Goal: Task Accomplishment & Management: Manage account settings

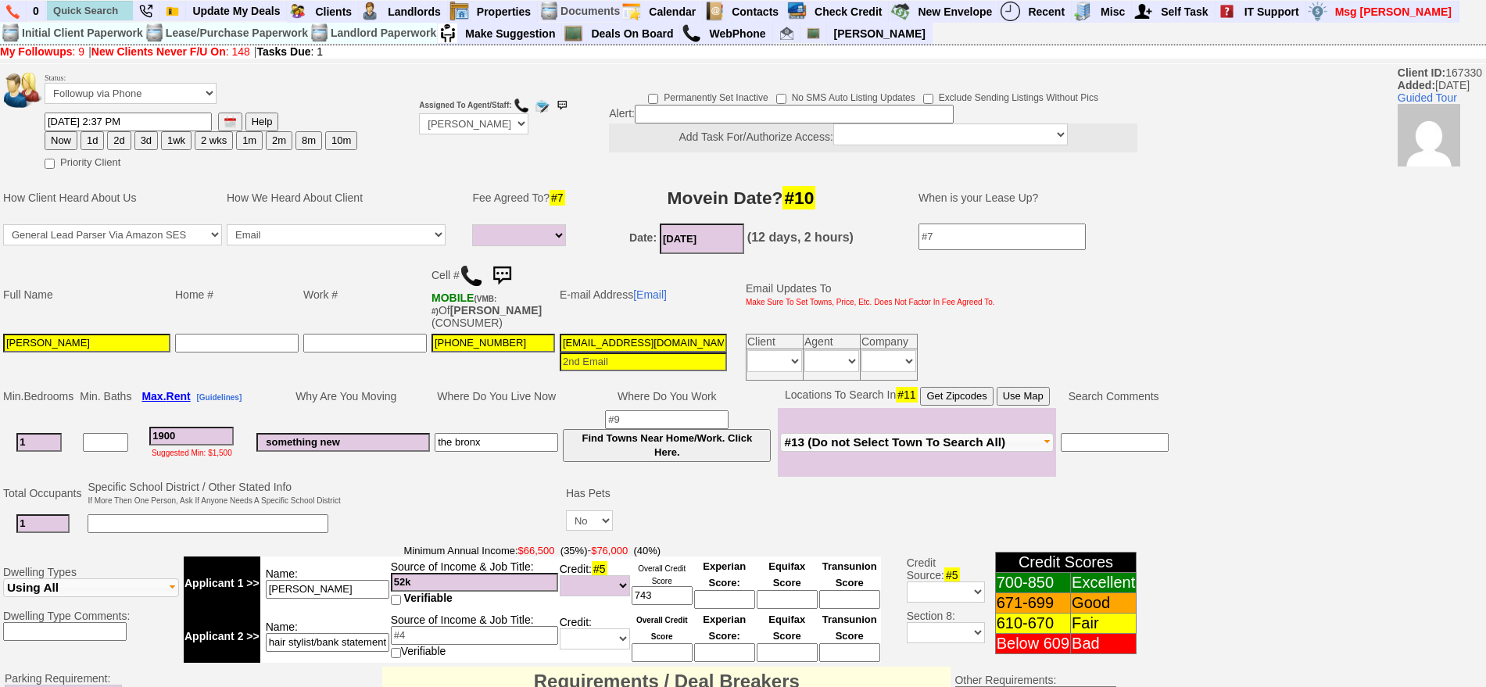
select select
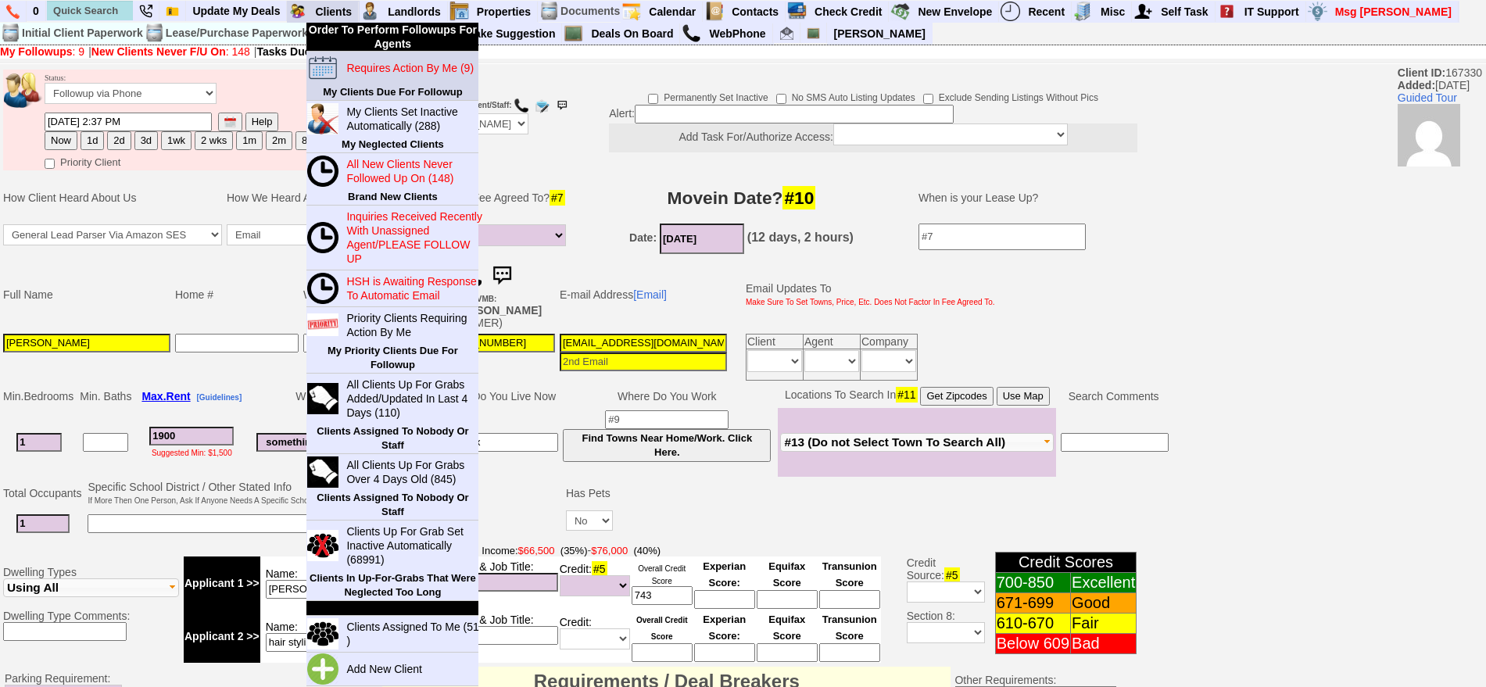
click at [374, 63] on blink "Requires Action By Me (9)" at bounding box center [409, 68] width 127 height 13
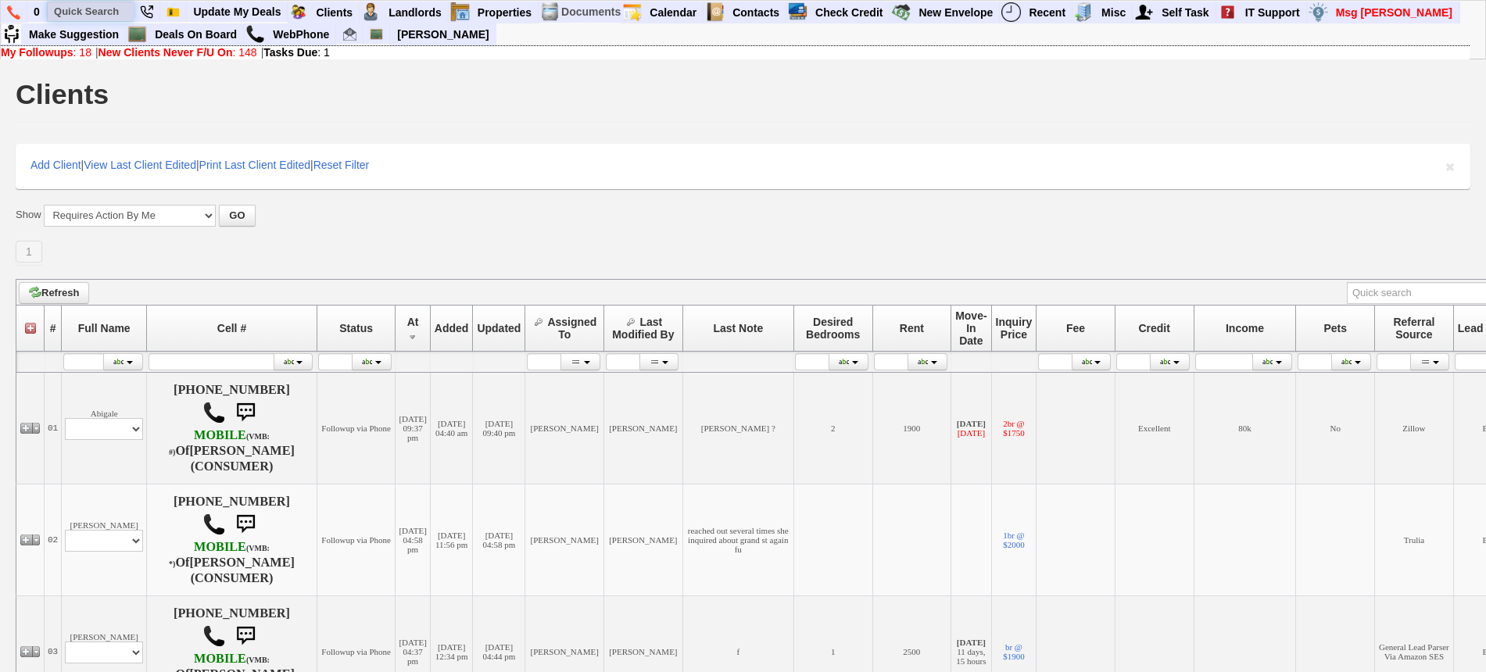
click at [113, 9] on input "text" at bounding box center [91, 12] width 86 height 20
click at [225, 30] on link "Deals On Board" at bounding box center [196, 34] width 95 height 20
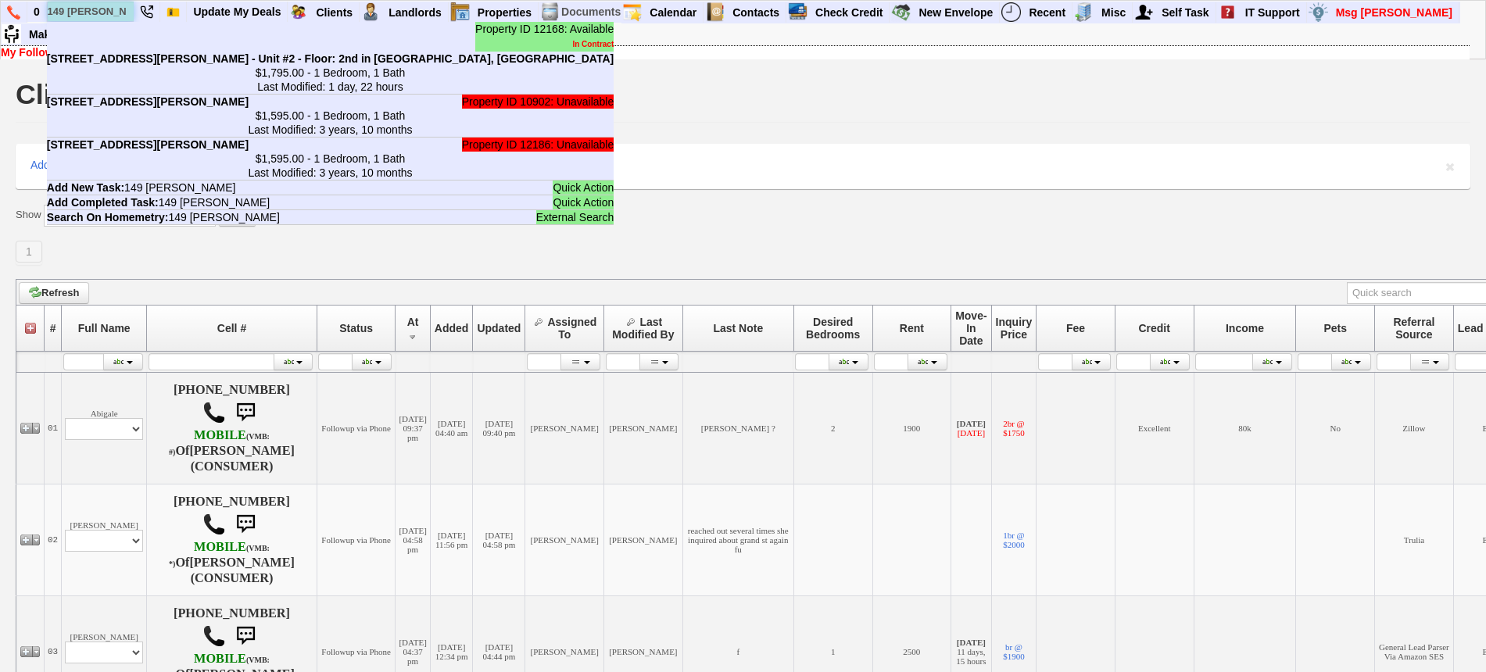
click at [97, 6] on input "149 cooper" at bounding box center [91, 12] width 86 height 20
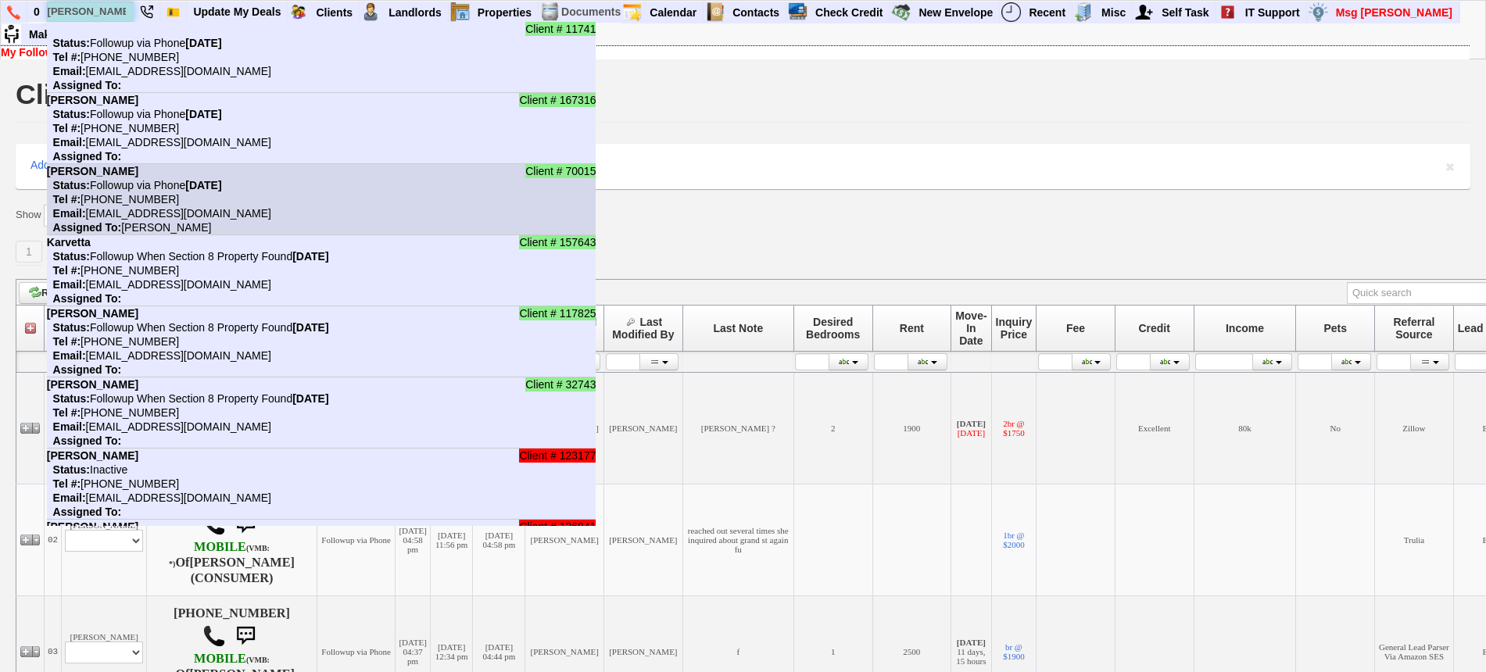
type input "ted"
click at [160, 167] on li "Client # 70015 Theodore Utz Status: Followup via Phone Tuesday, August 19th, 20…" at bounding box center [321, 199] width 549 height 71
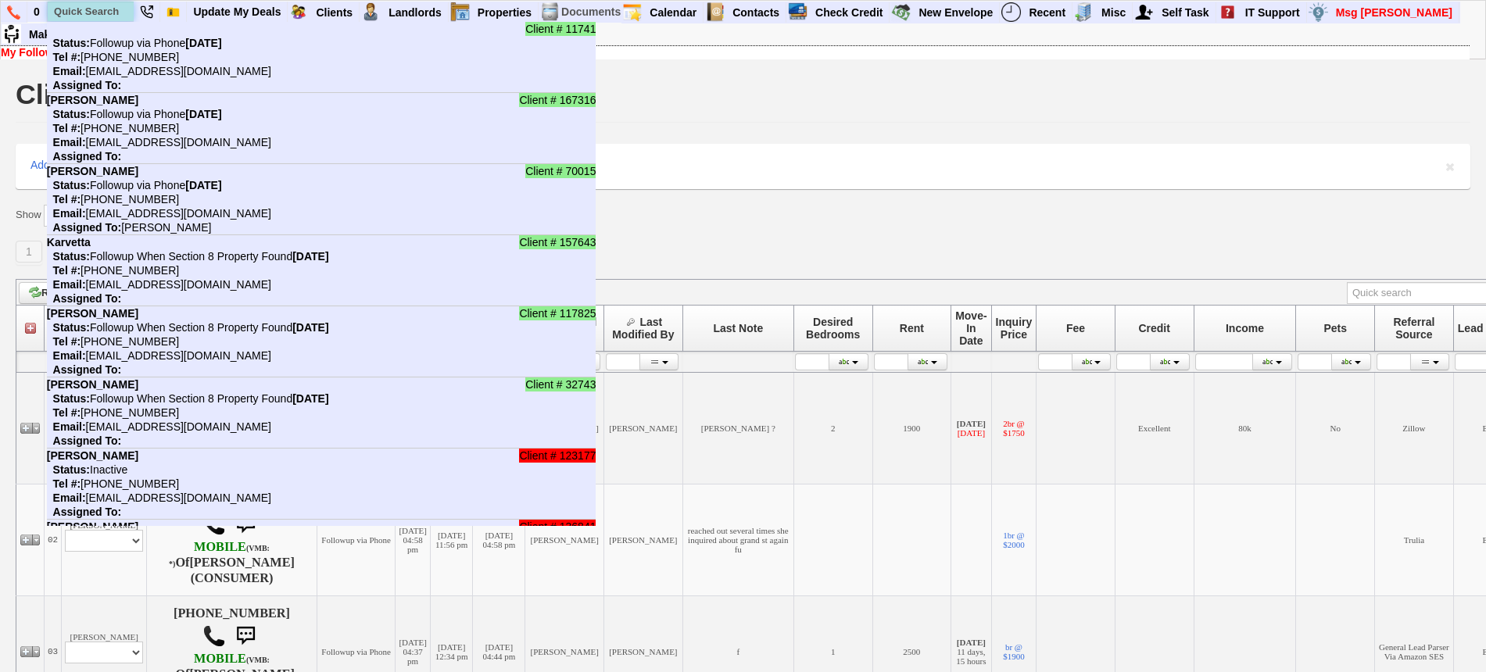
click at [92, 9] on input "text" at bounding box center [91, 12] width 86 height 20
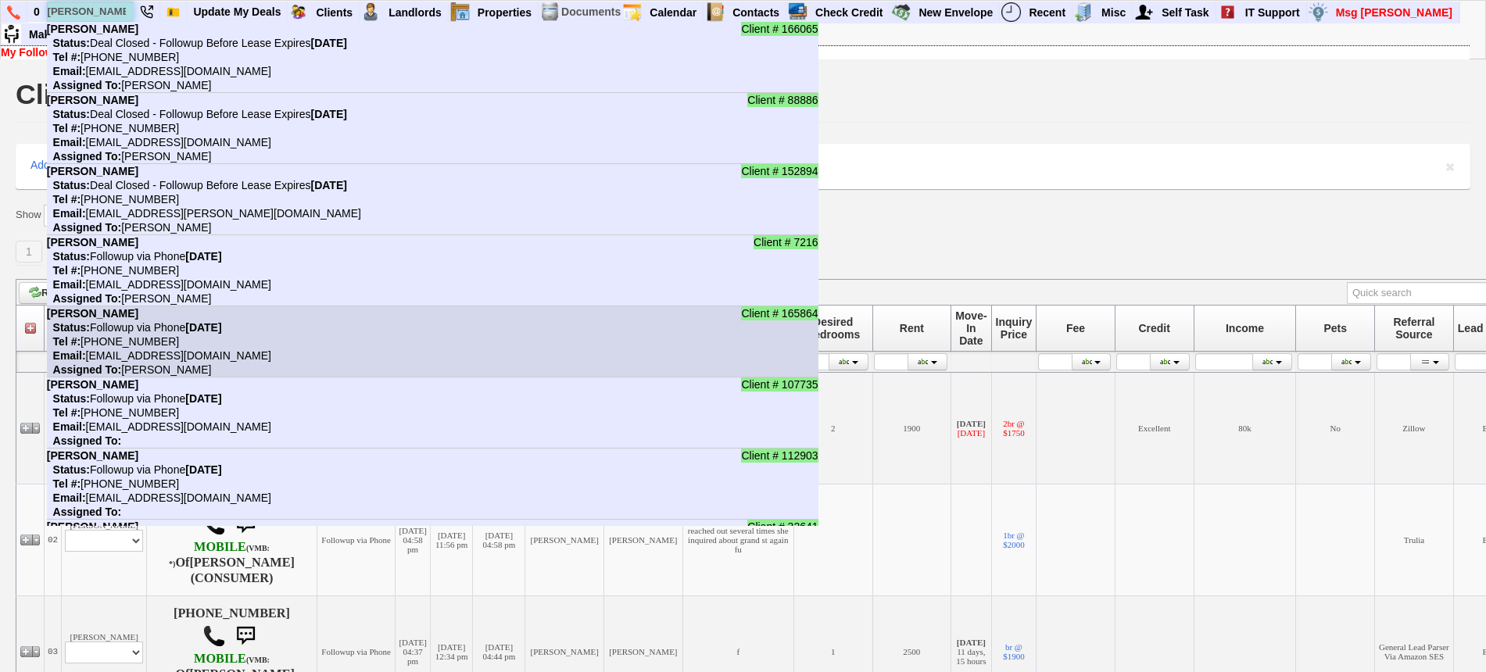
type input "dan"
click at [233, 345] on li "Client # 165864 Dan Eraifej Status: Followup via Phone Wednesday, August 20th, …" at bounding box center [432, 341] width 771 height 71
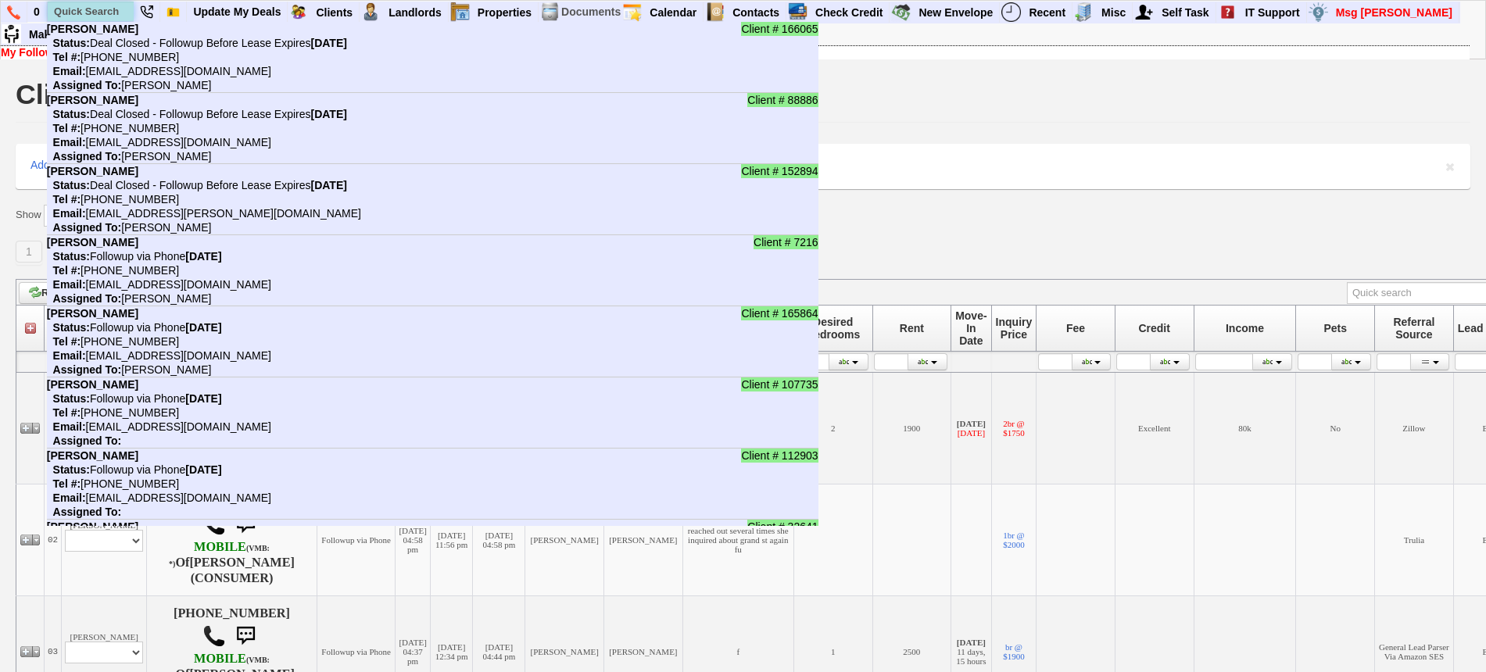
click at [93, 7] on input "text" at bounding box center [91, 12] width 86 height 20
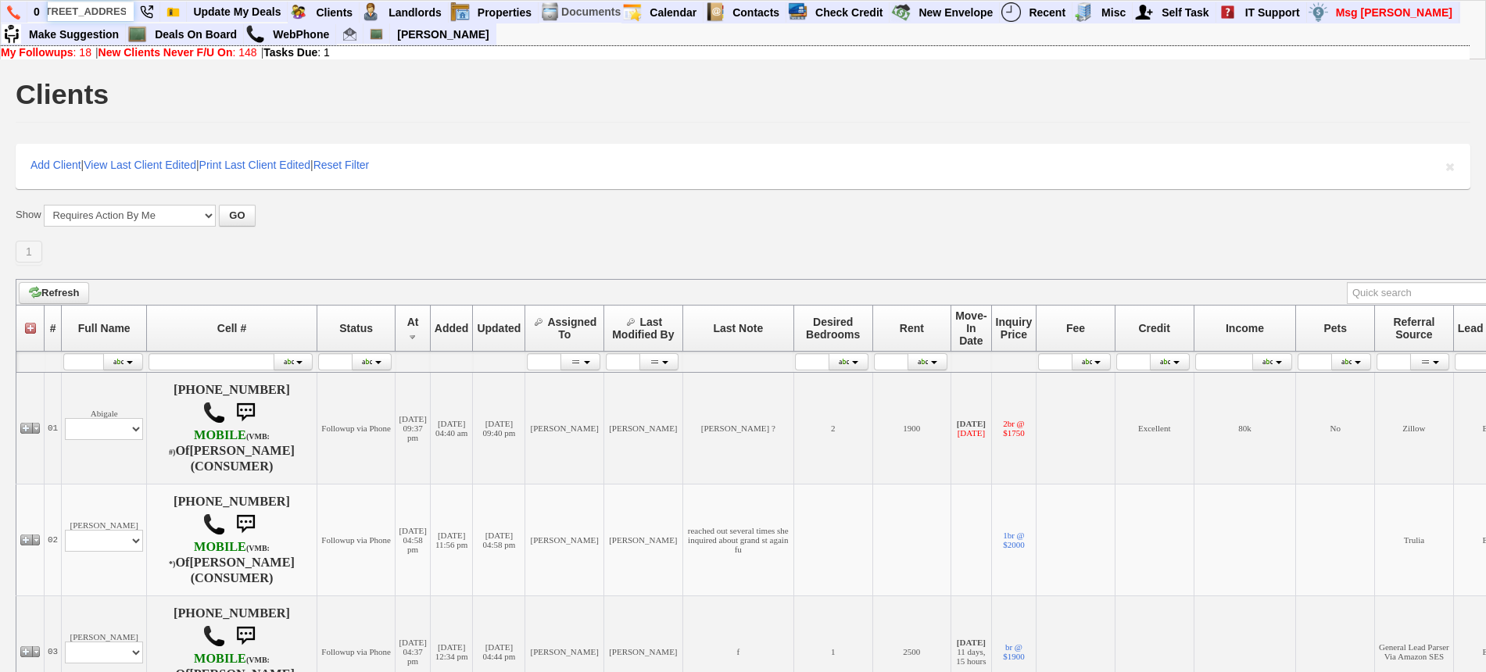
scroll to position [0, 23]
click at [129, 11] on input "250 mamaroneck ave" at bounding box center [91, 12] width 86 height 20
type input "250 mamaroneck ave"
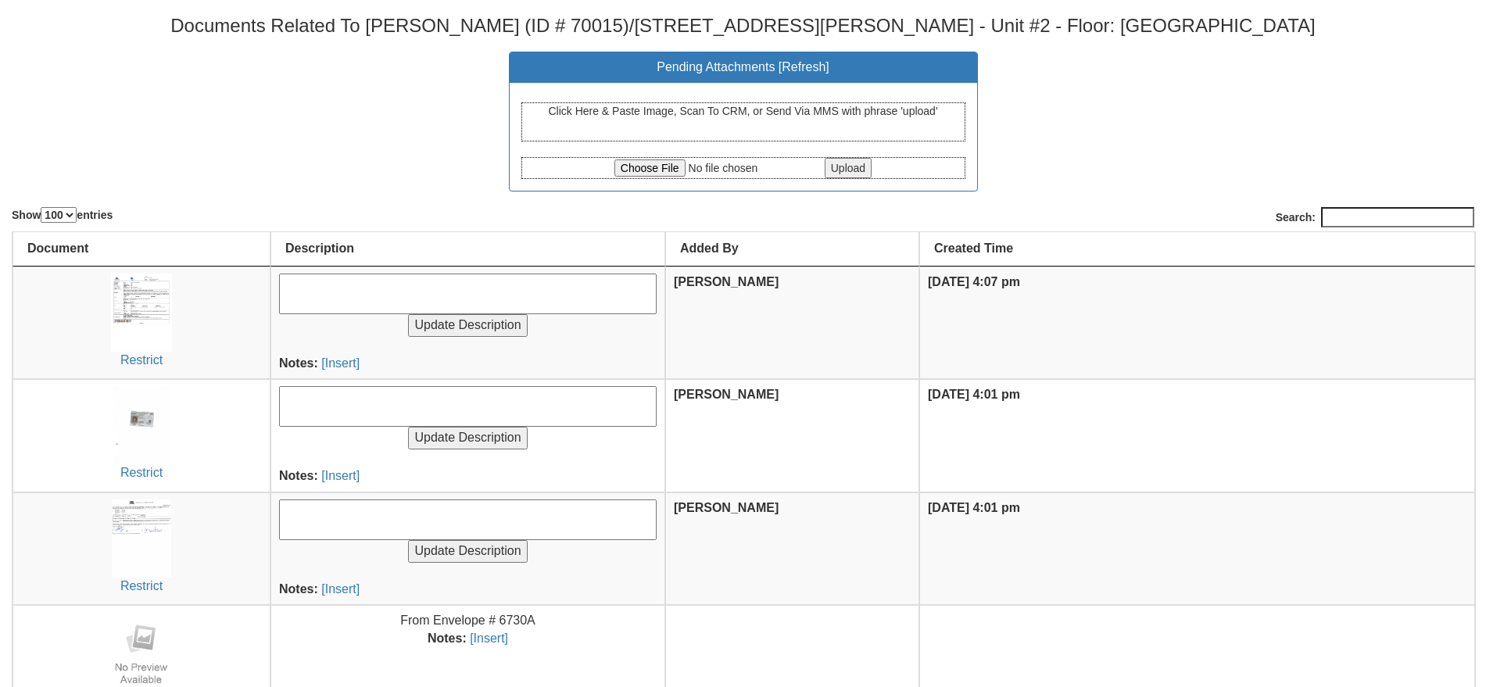
select select "100"
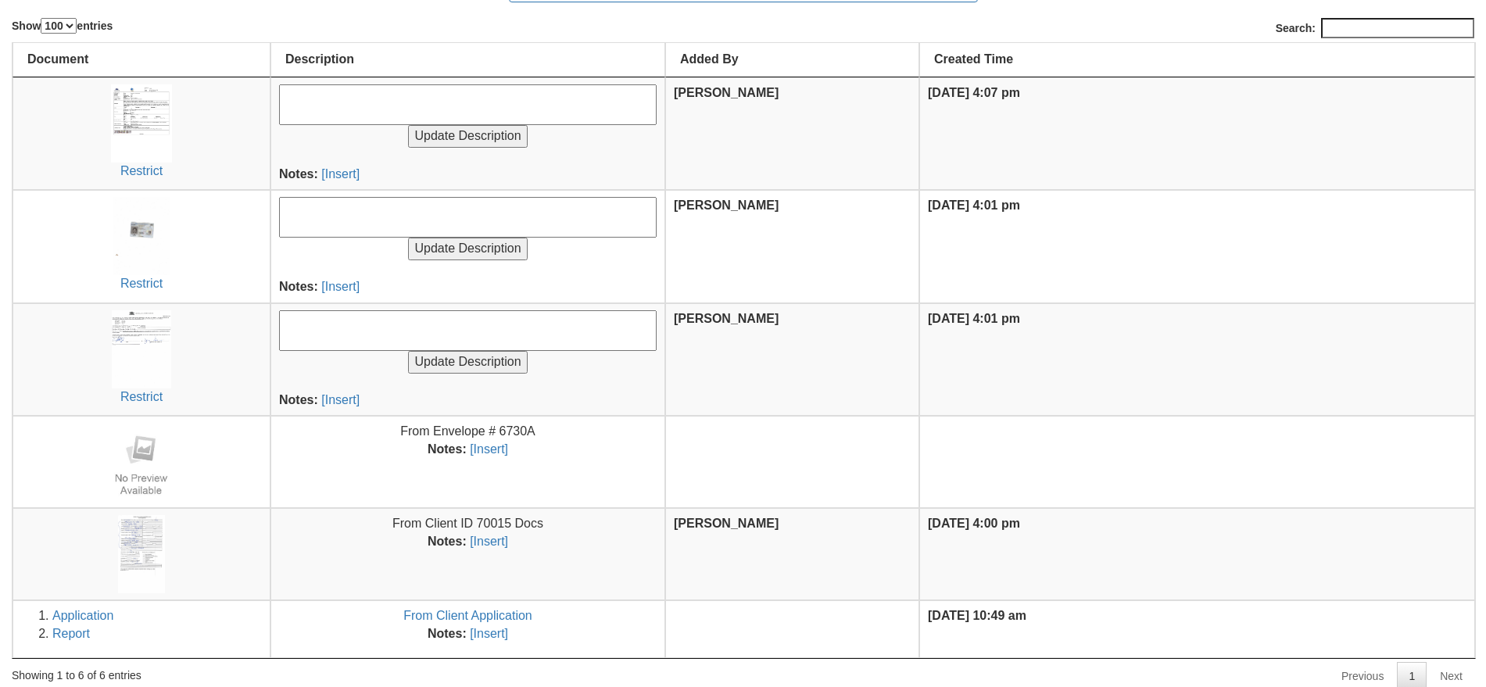
scroll to position [192, 0]
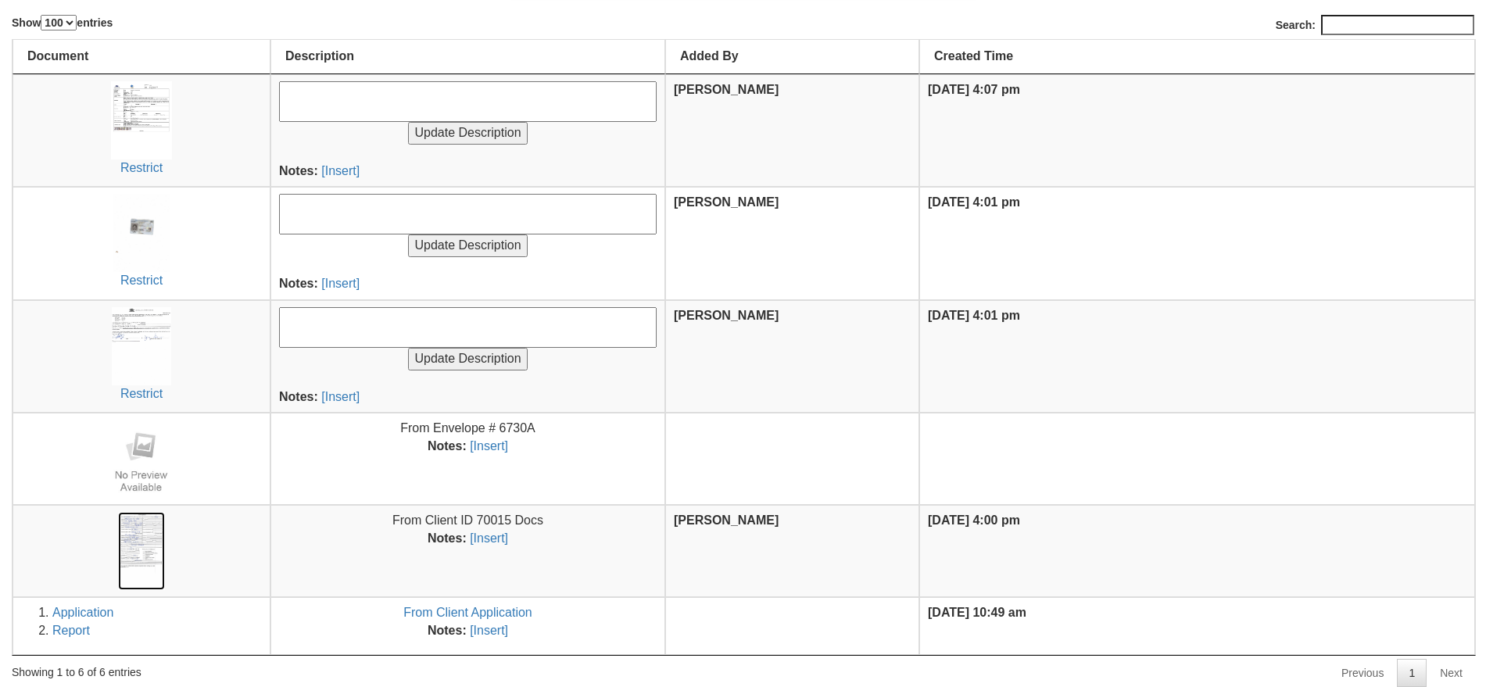
click at [140, 540] on img at bounding box center [141, 551] width 47 height 78
click at [166, 223] on img at bounding box center [141, 233] width 56 height 78
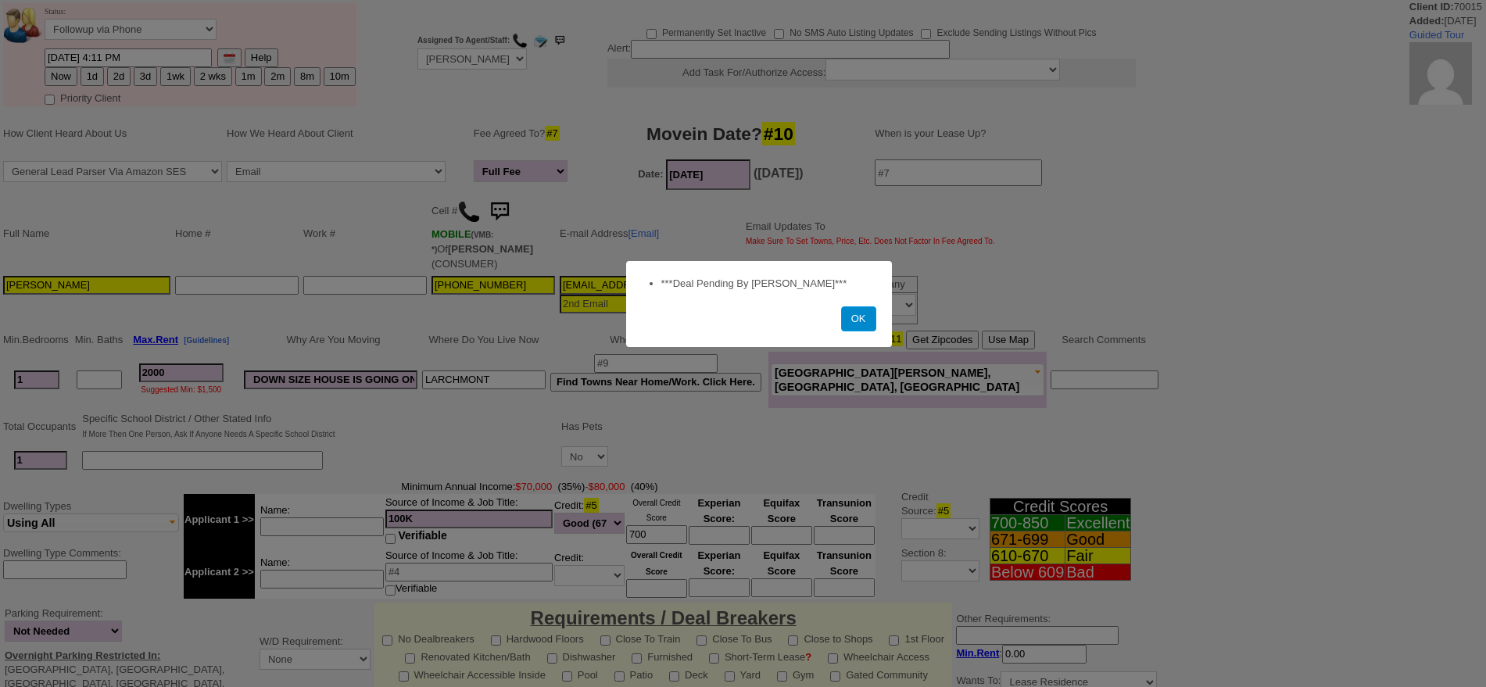
click at [852, 313] on button "OK" at bounding box center [858, 318] width 35 height 25
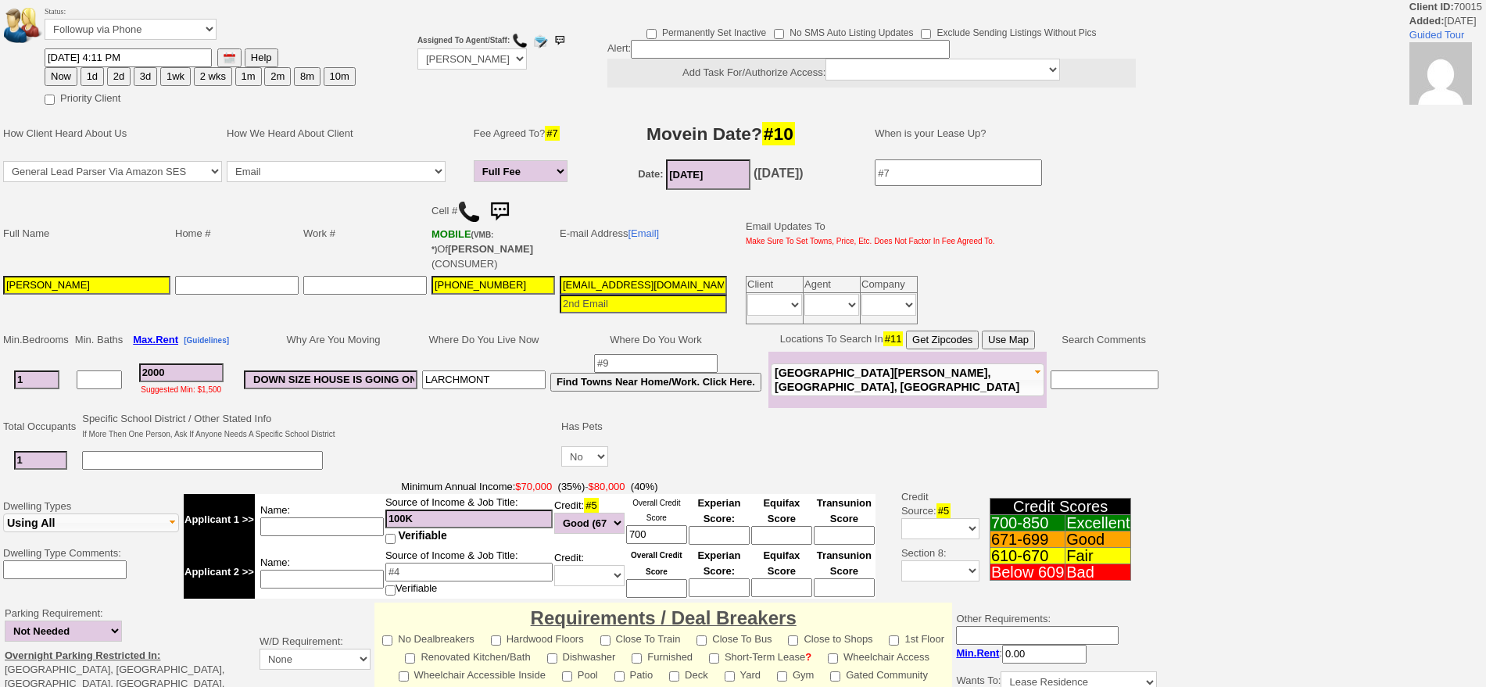
click at [544, 276] on input "[PHONE_NUMBER]" at bounding box center [492, 285] width 123 height 19
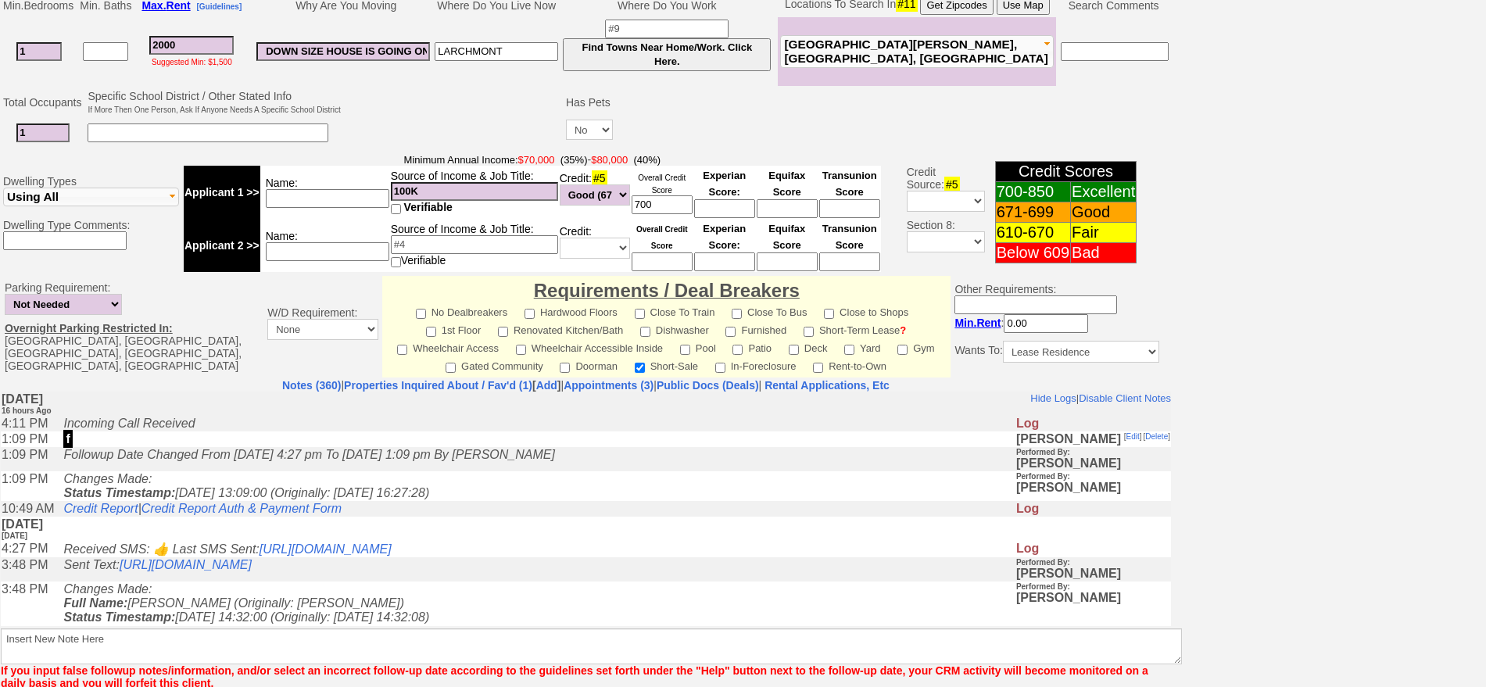
scroll to position [98, 0]
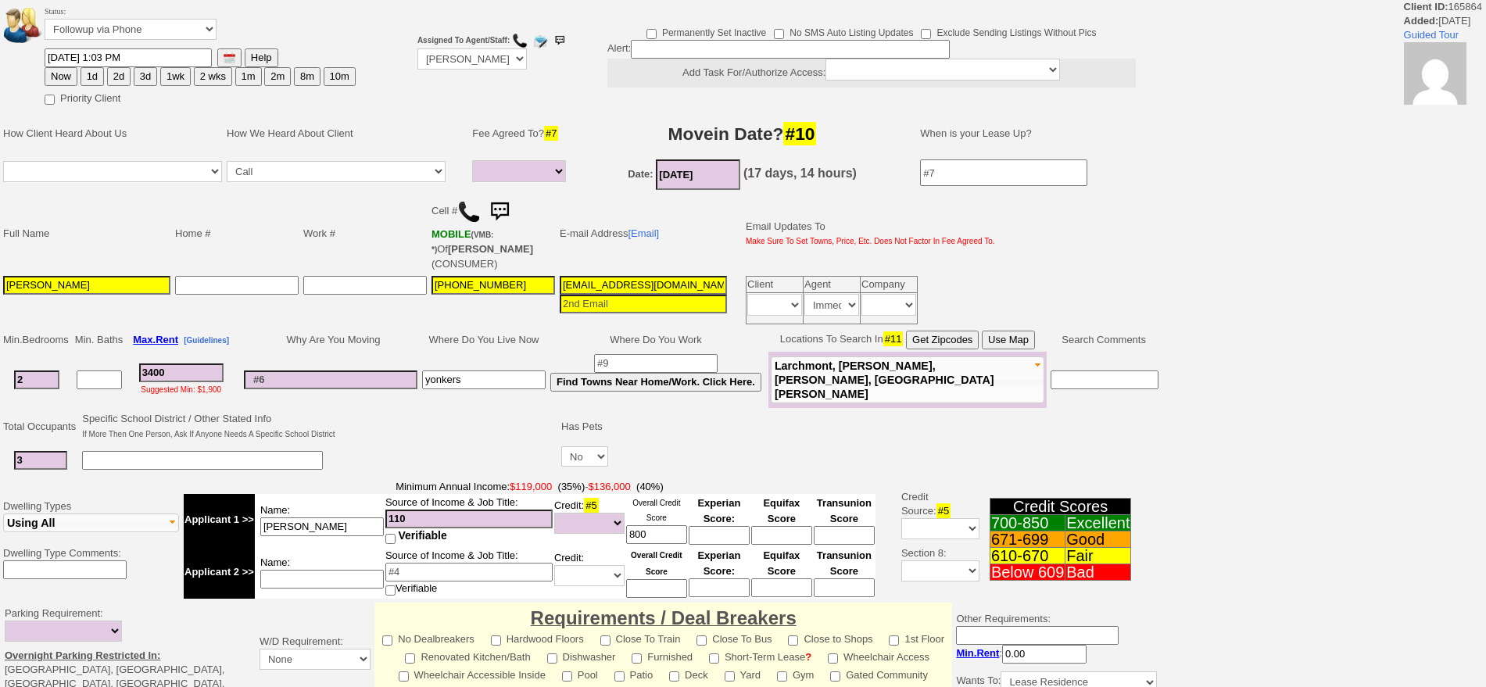
select select
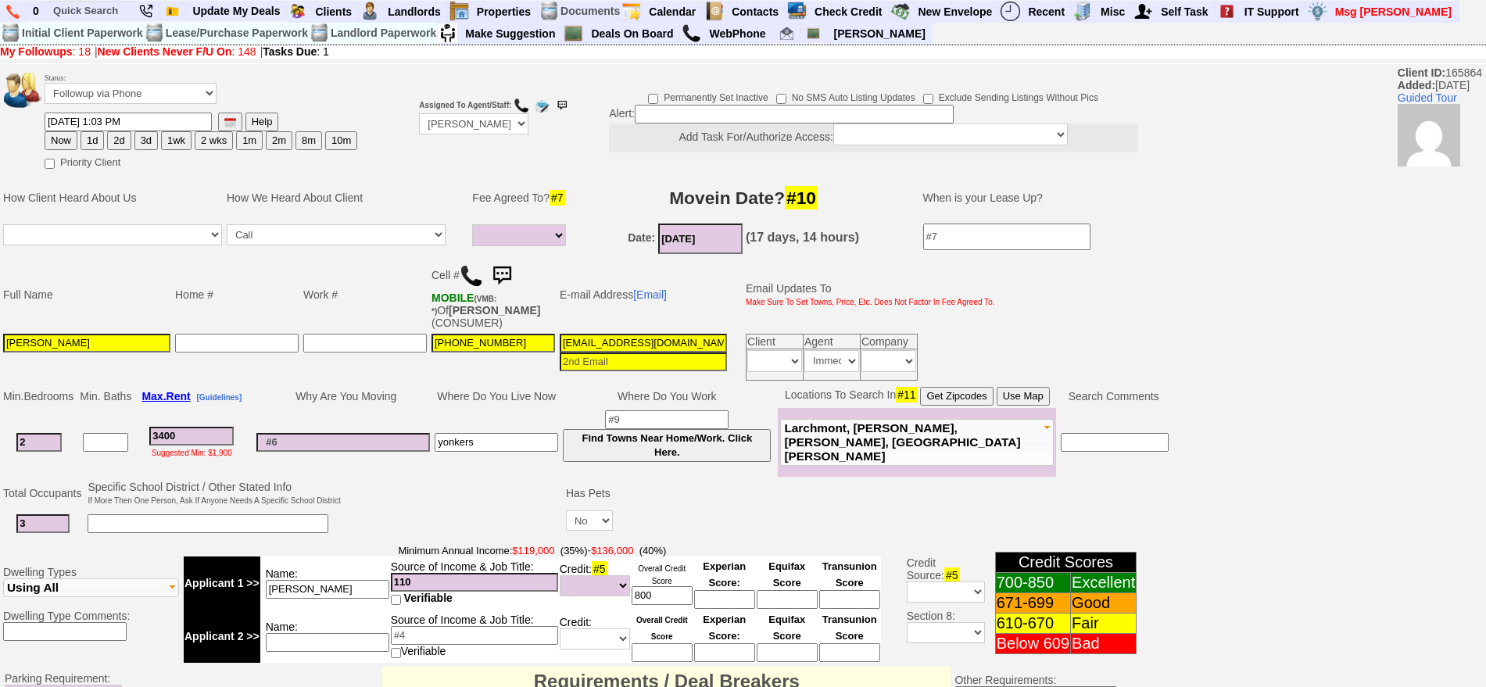
click at [475, 268] on img at bounding box center [471, 275] width 23 height 23
click at [84, 8] on input "text" at bounding box center [90, 11] width 86 height 20
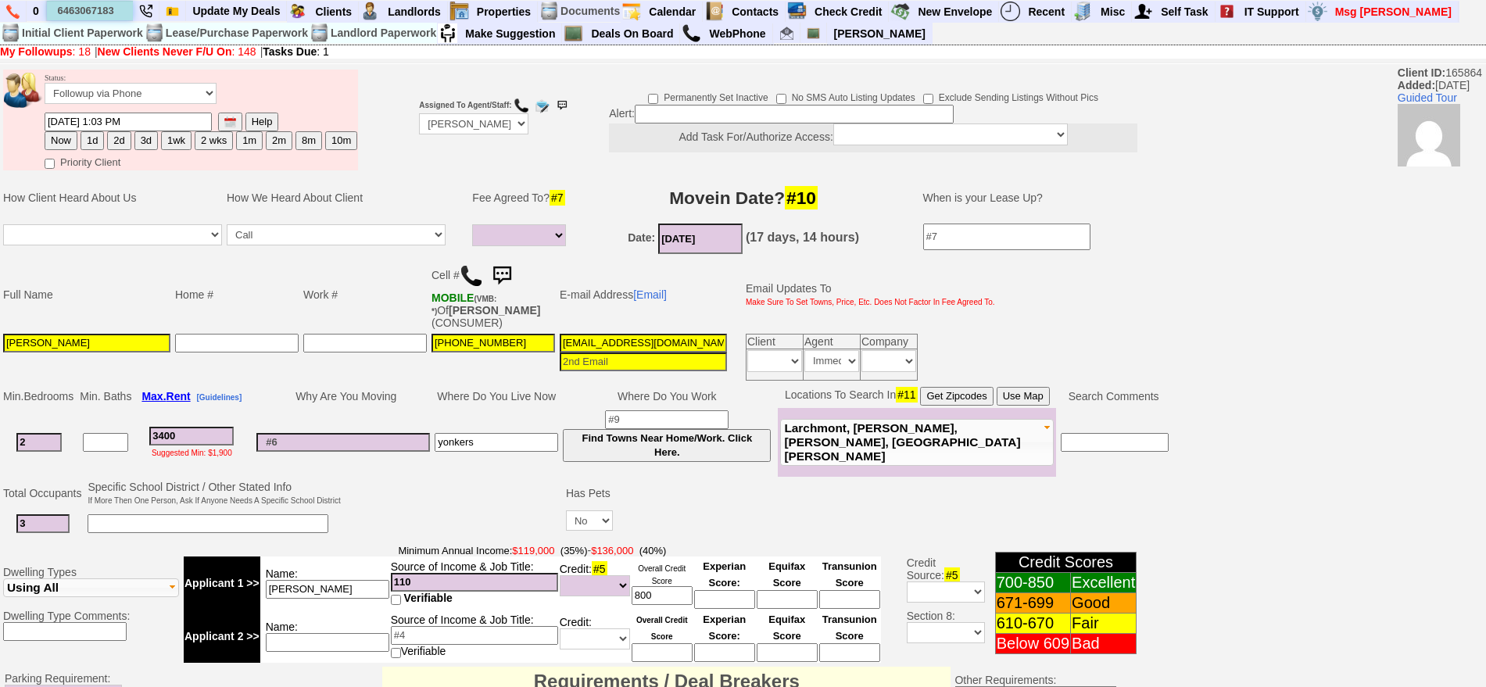
click at [116, 11] on input "6463067183" at bounding box center [90, 11] width 86 height 20
type input "6463067183"
click at [20, 12] on link at bounding box center [13, 11] width 27 height 21
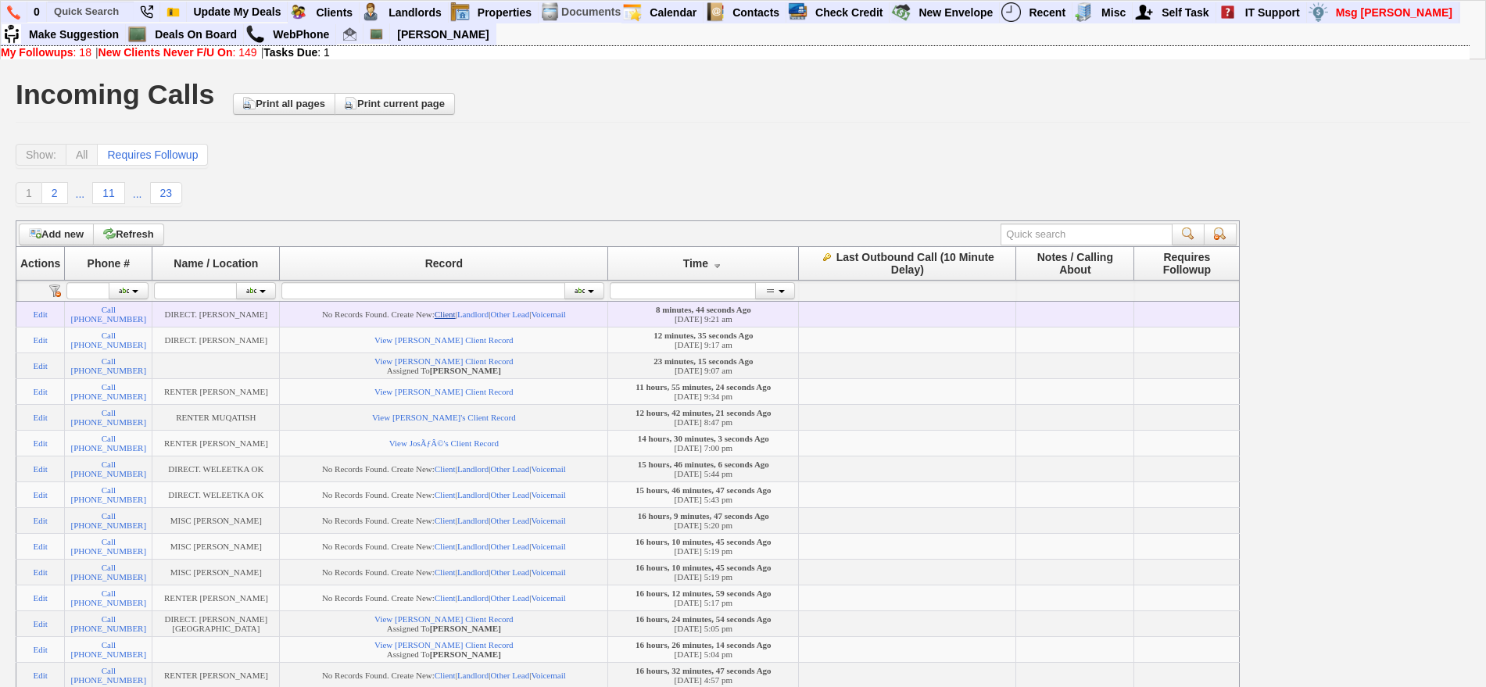
click at [456, 310] on link "Client" at bounding box center [445, 314] width 21 height 9
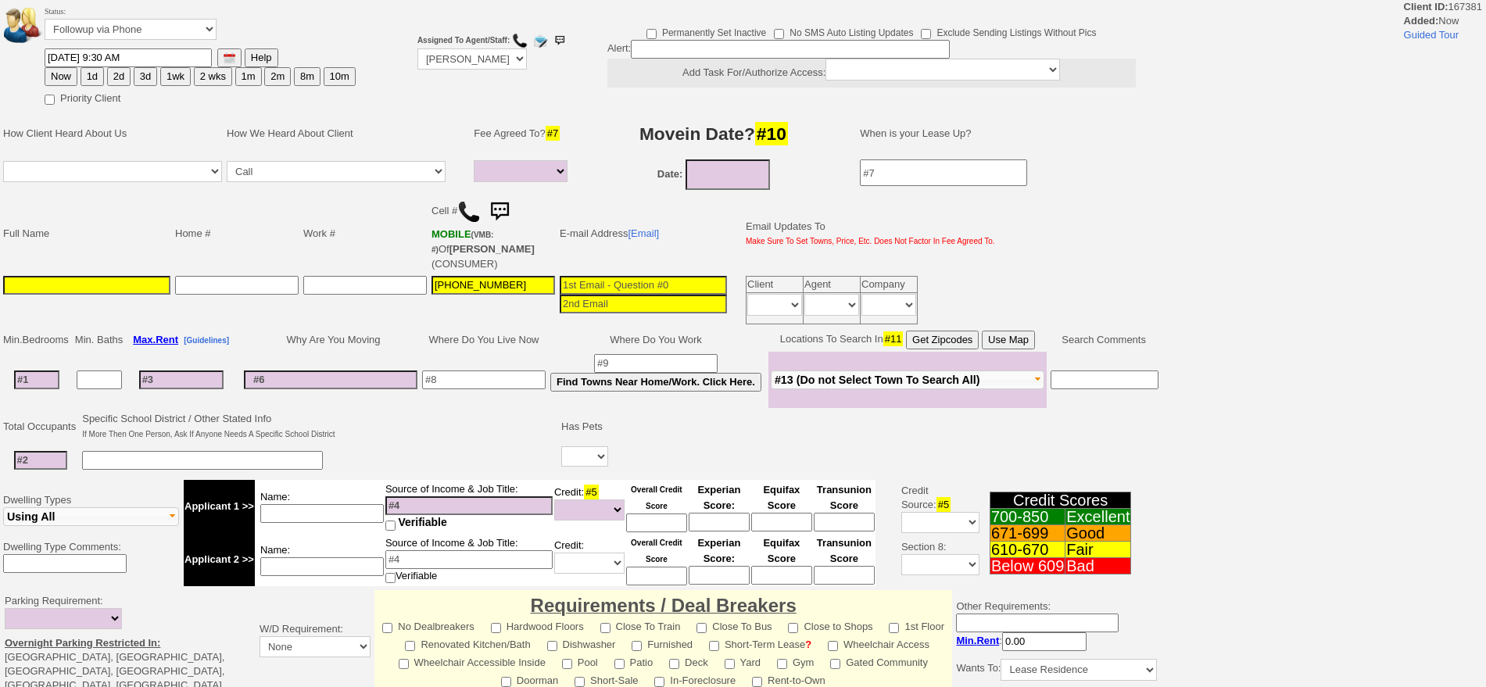
select select
click at [118, 276] on input at bounding box center [86, 285] width 167 height 19
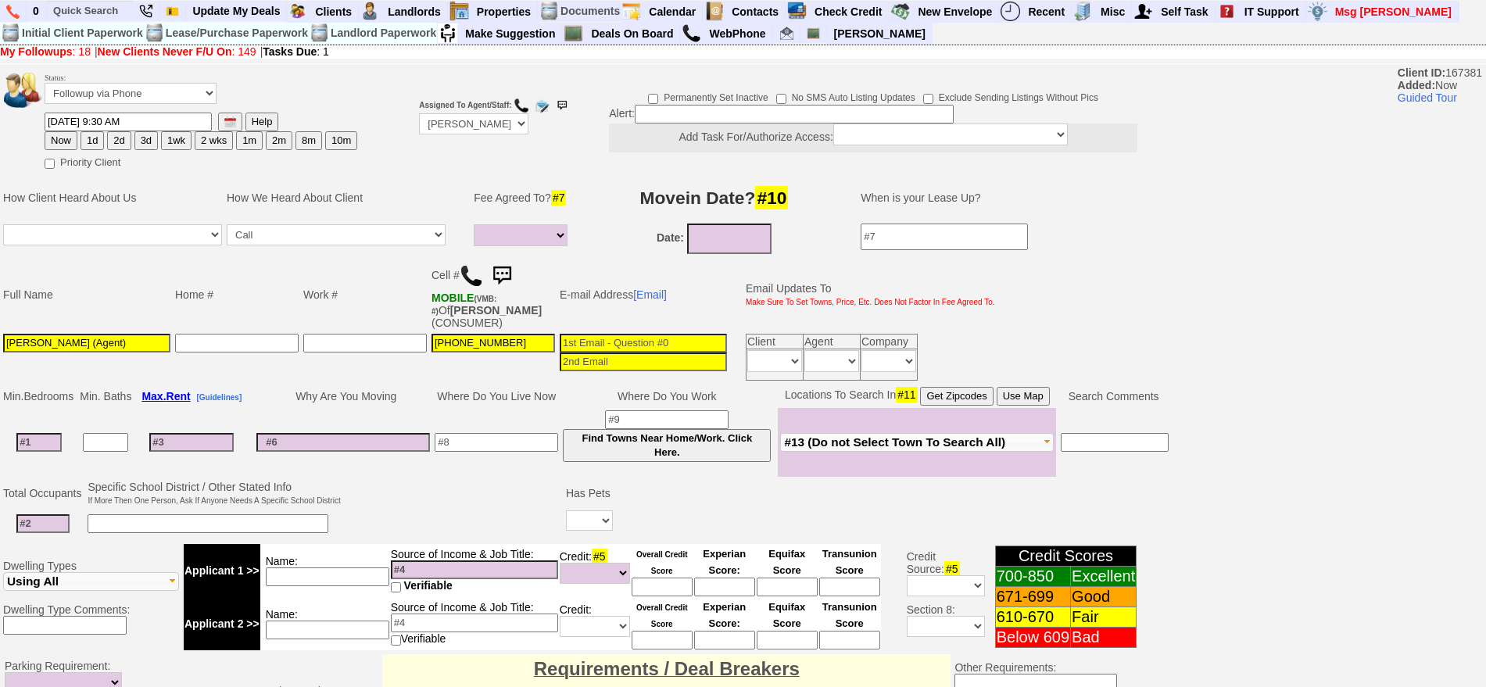
type input "[PERSON_NAME] (Agent)"
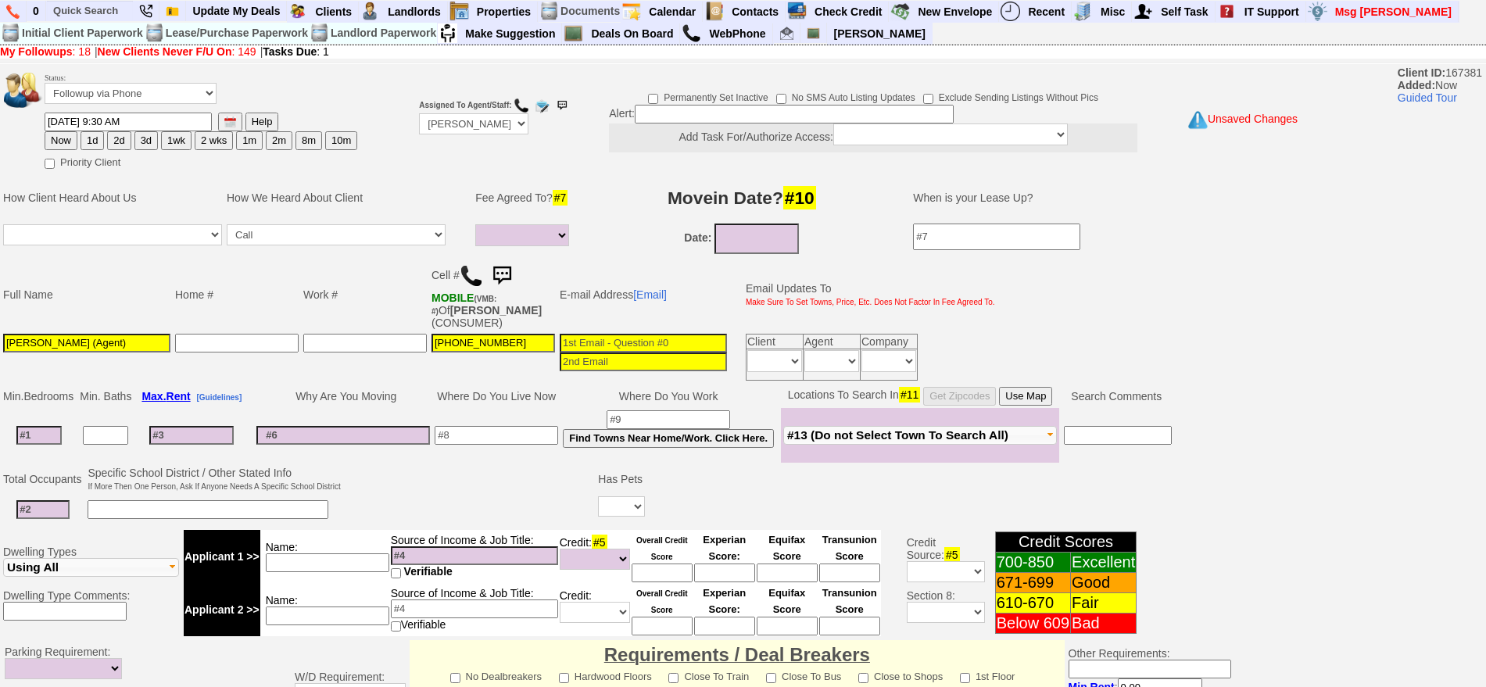
click at [474, 104] on b "Assigned To Agent/Staff:" at bounding box center [465, 105] width 92 height 9
click at [481, 119] on select "Up-For-Grabs ***** STAFF ***** Bob Bruno 914-419-3579 Cristy Liberto 914-486-10…" at bounding box center [473, 123] width 109 height 21
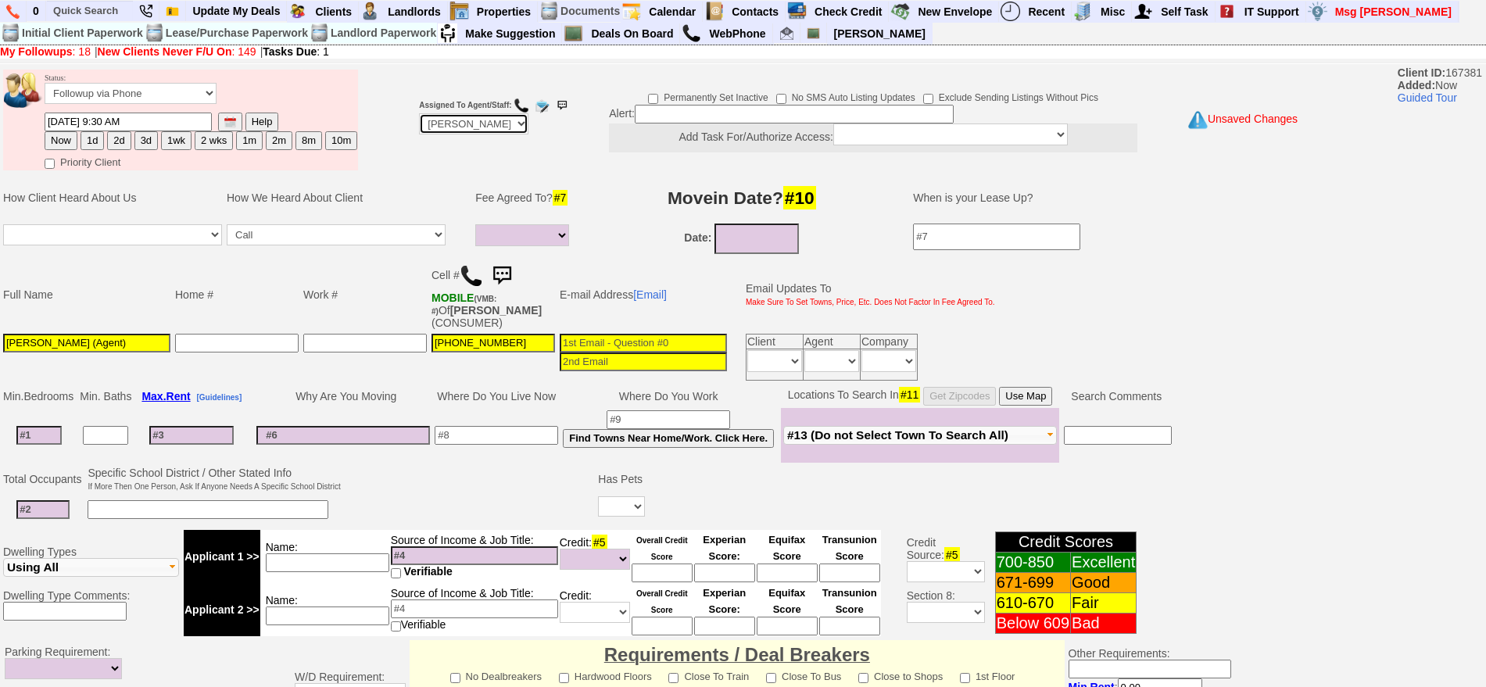
select select "Up-For-Grabs"
click at [419, 113] on select "Up-For-Grabs ***** STAFF ***** Bob Bruno 914-419-3579 Cristy Liberto 914-486-10…" at bounding box center [473, 123] width 109 height 21
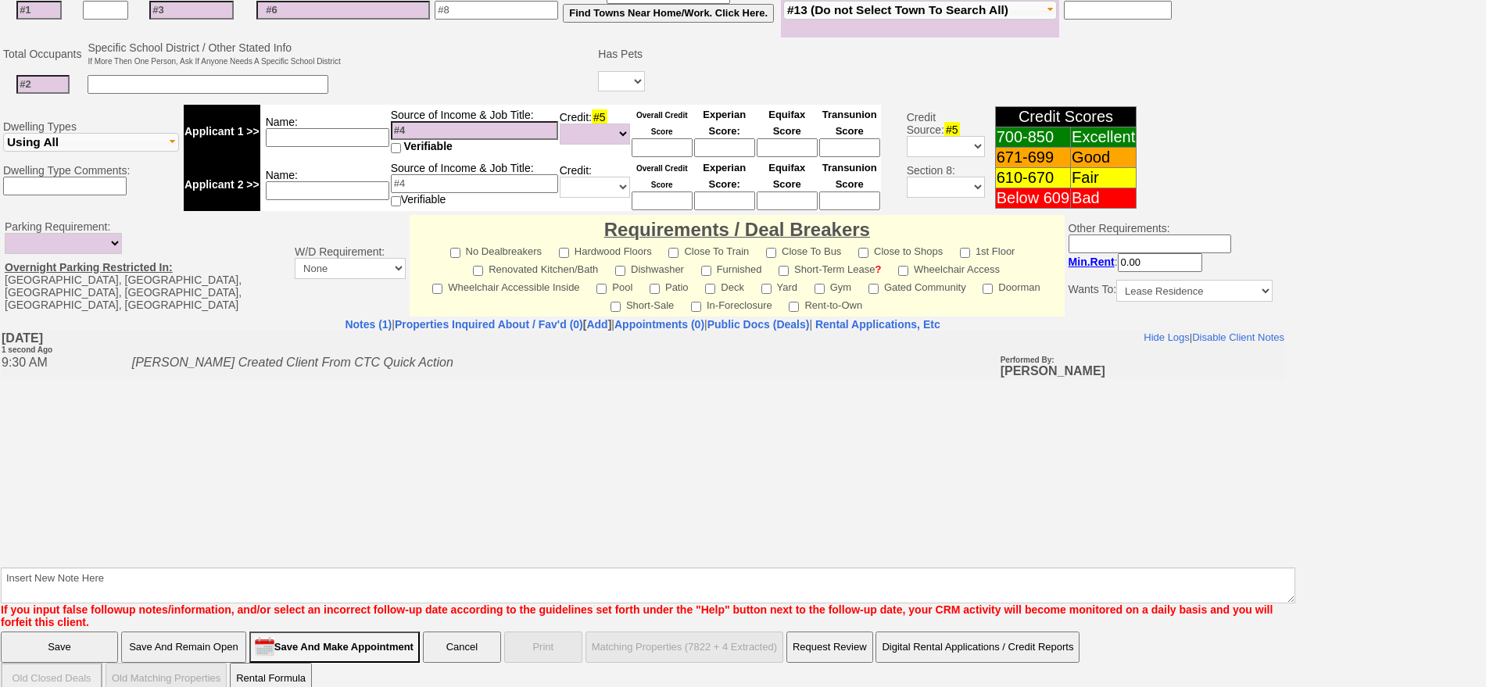
click at [210, 632] on input "Save And Remain Open" at bounding box center [183, 647] width 125 height 31
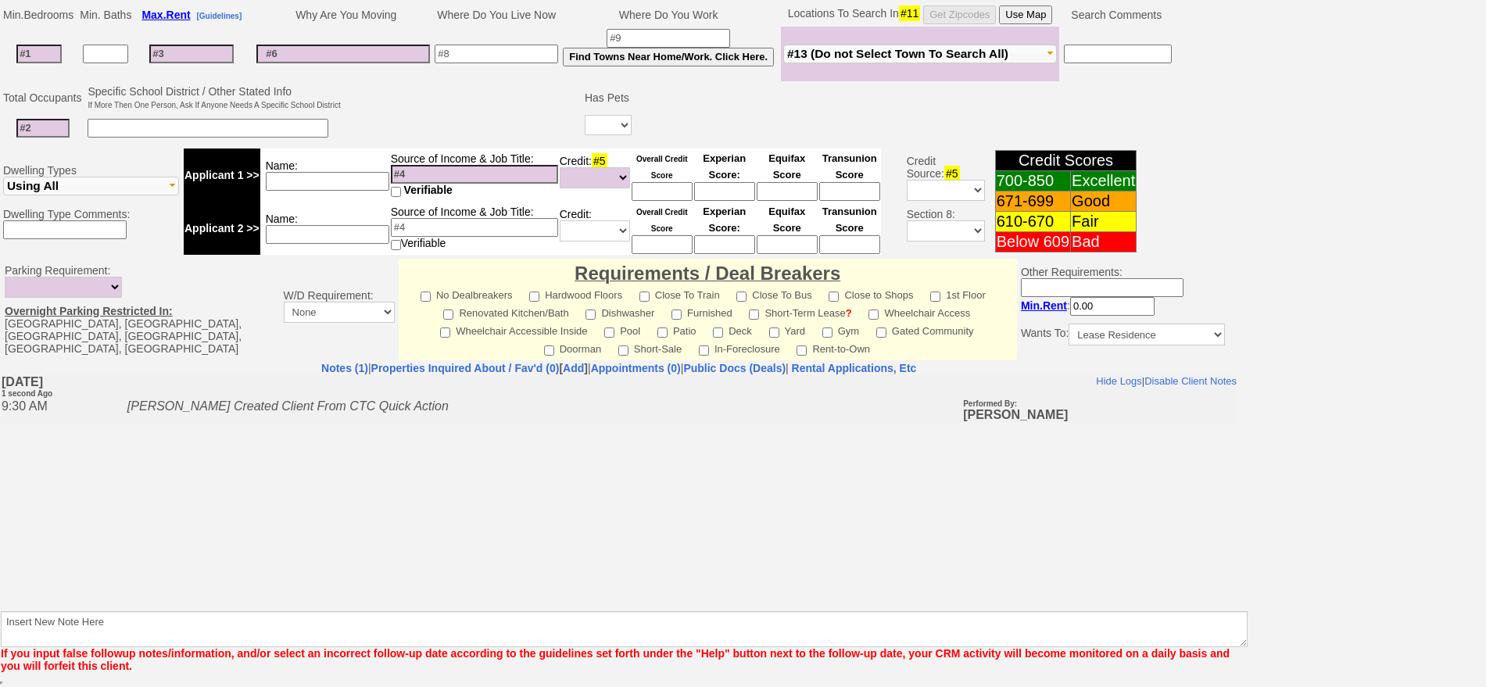
scroll to position [369, 0]
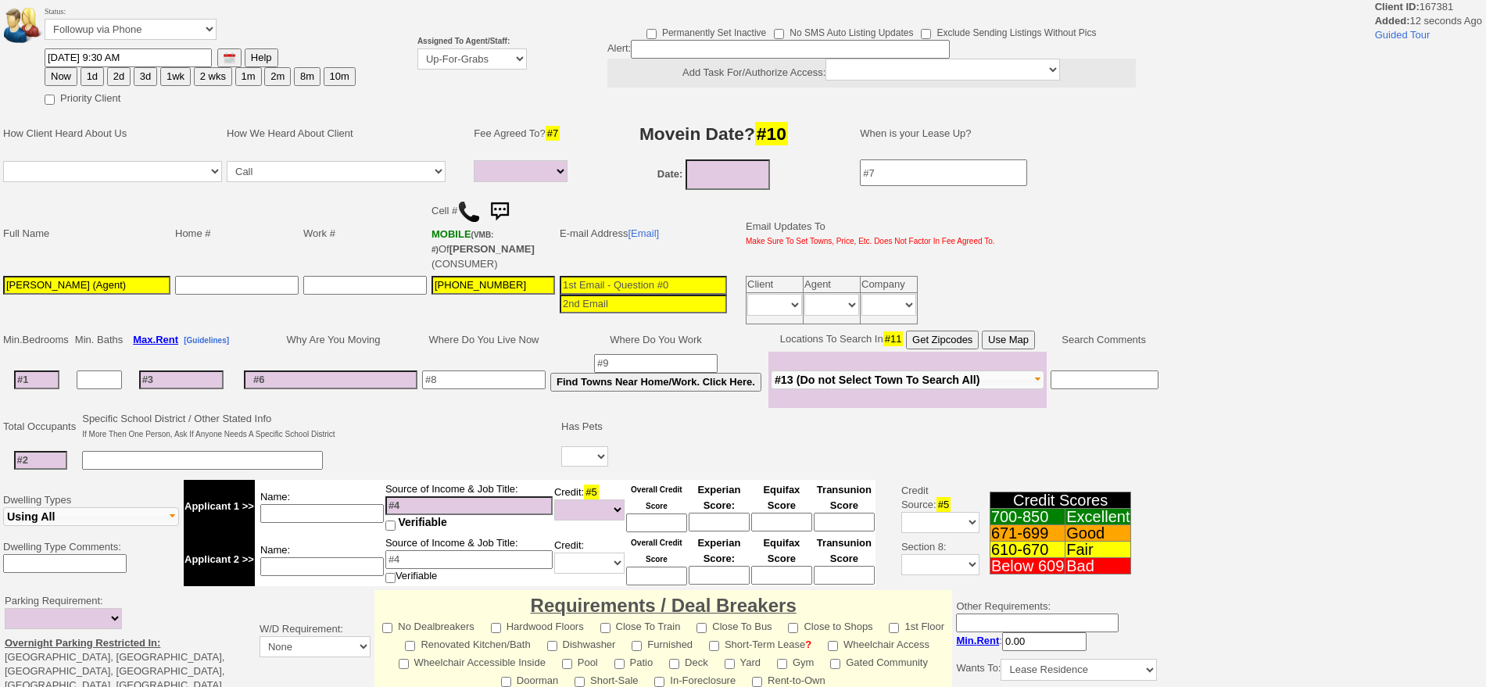
select select
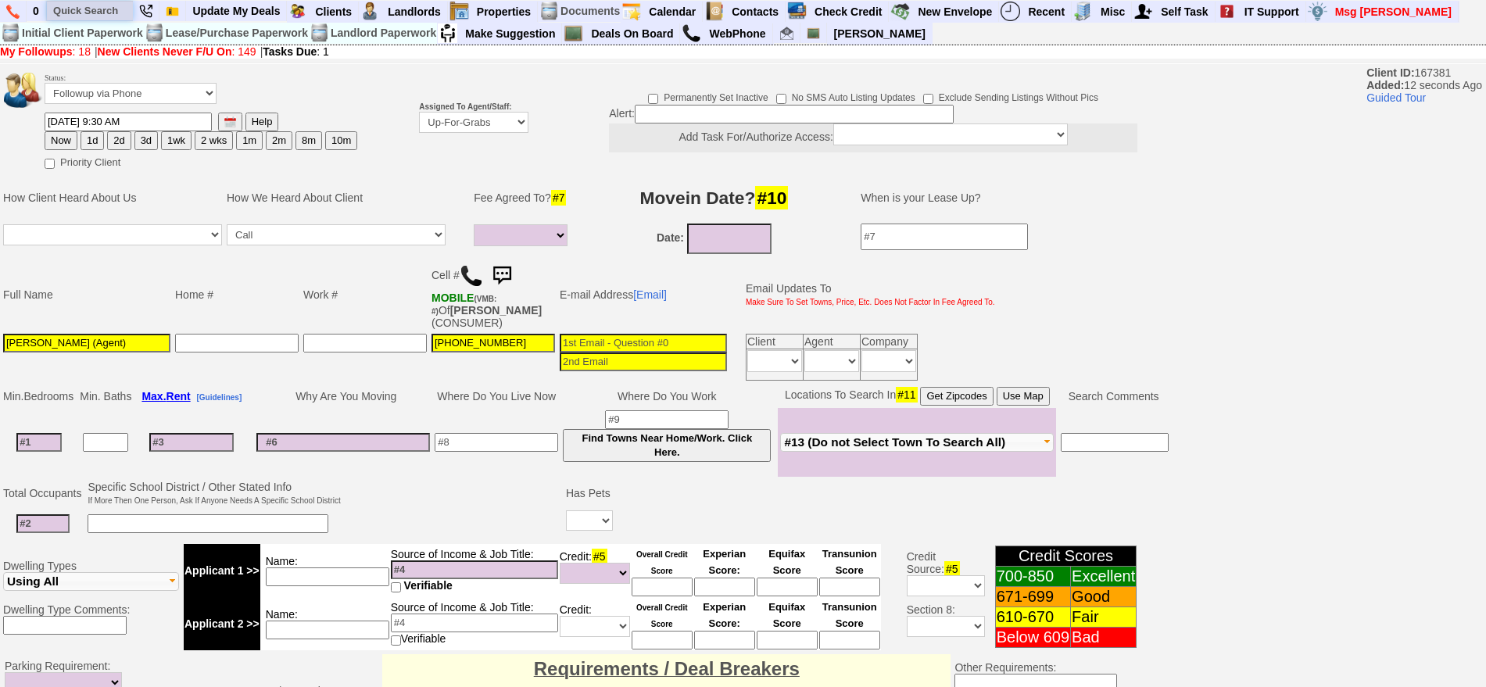
click at [70, 5] on input "text" at bounding box center [90, 11] width 86 height 20
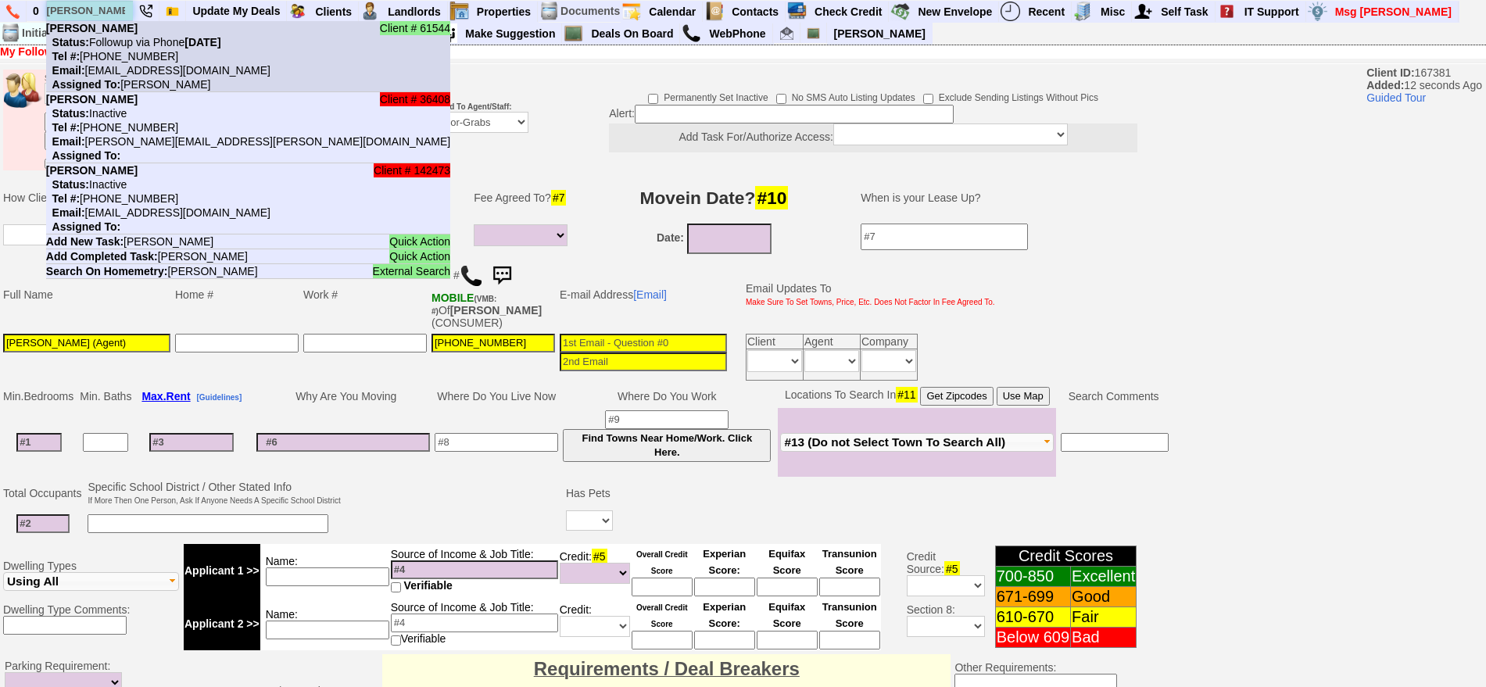
type input "[PERSON_NAME]"
click at [127, 34] on li "Client # 61544 [PERSON_NAME] Status: Followup via Phone [DATE] Tel #: [PHONE_NU…" at bounding box center [248, 56] width 404 height 71
